Goal: Register for event/course

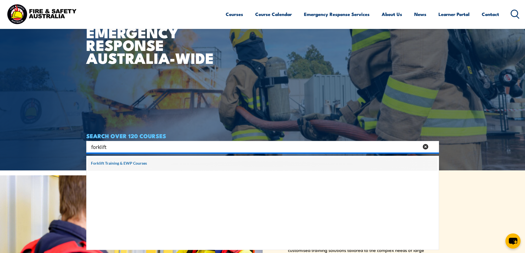
type input "forklift"
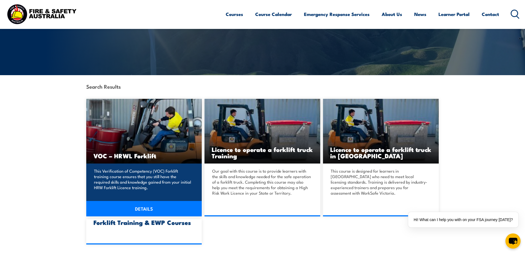
scroll to position [193, 0]
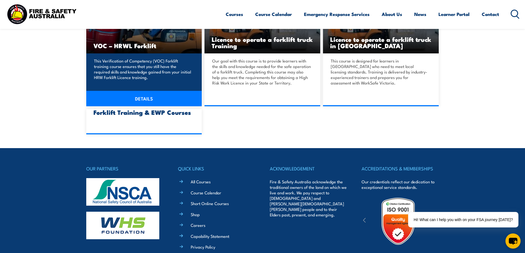
click at [148, 100] on link "DETAILS" at bounding box center [144, 98] width 116 height 15
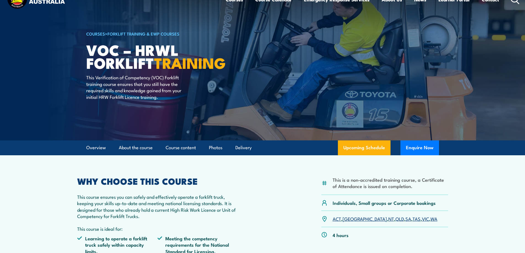
scroll to position [110, 0]
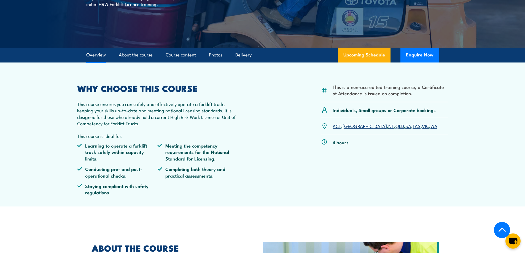
click at [430, 126] on link "WA" at bounding box center [433, 126] width 7 height 7
